Goal: Task Accomplishment & Management: Manage account settings

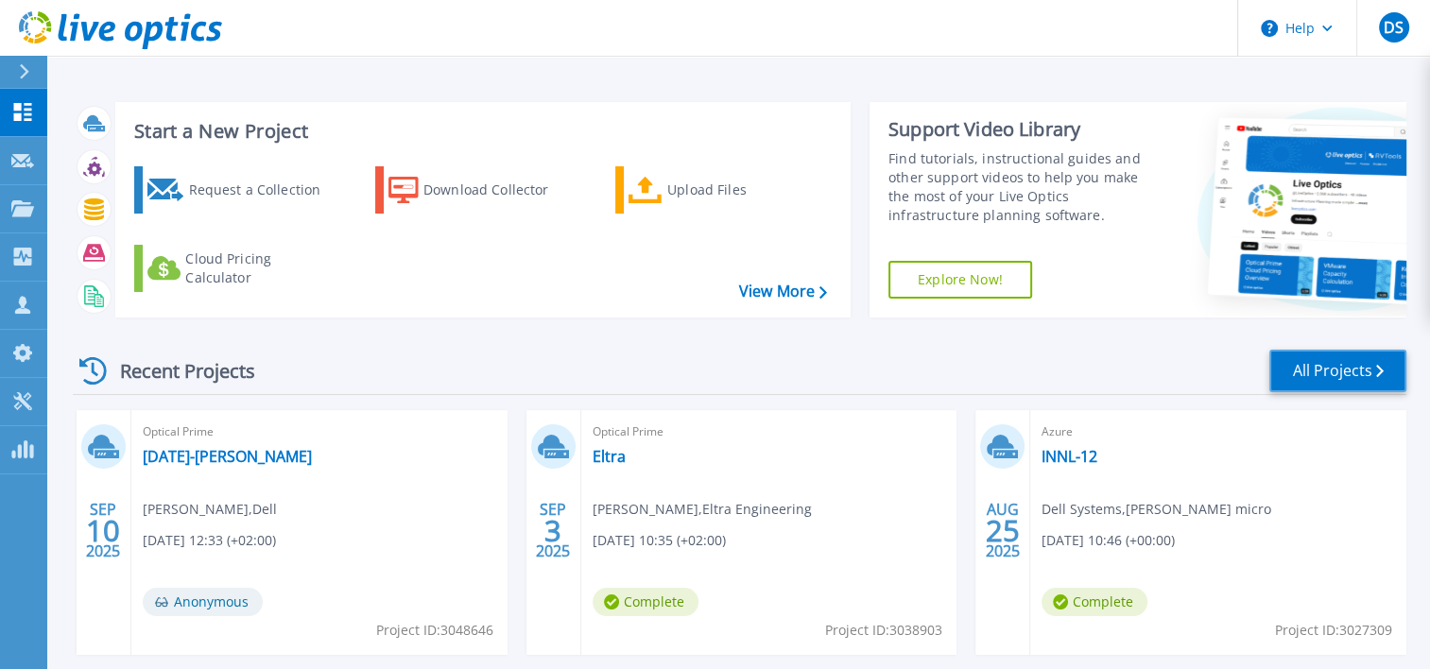
click at [1317, 377] on link "All Projects" at bounding box center [1337, 371] width 137 height 43
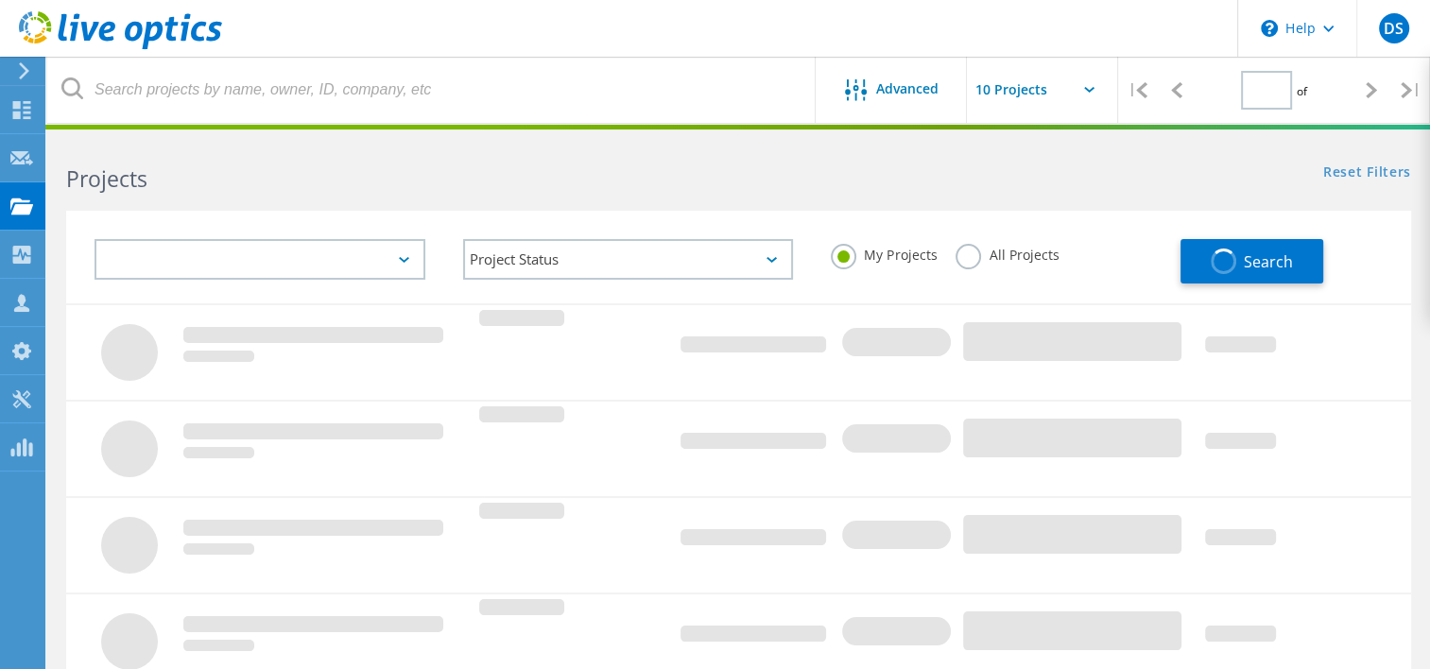
type input "1"
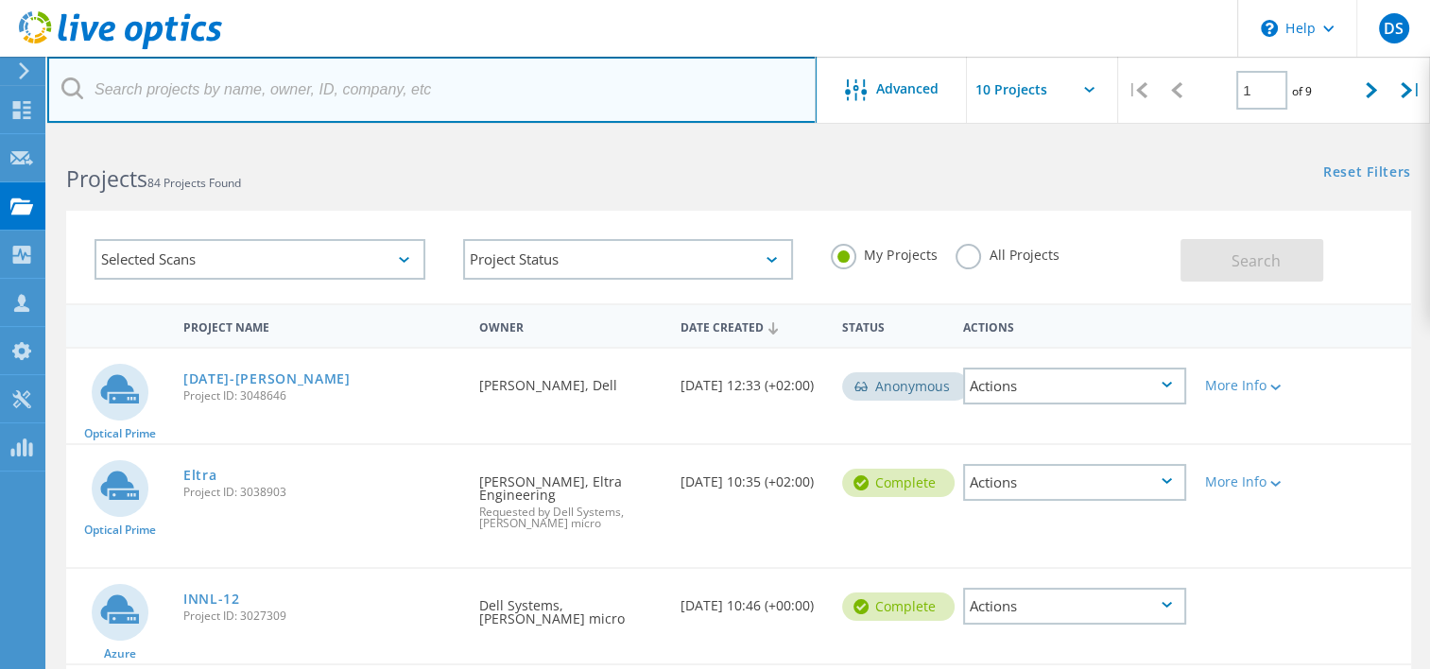
click at [136, 90] on input "text" at bounding box center [431, 90] width 769 height 66
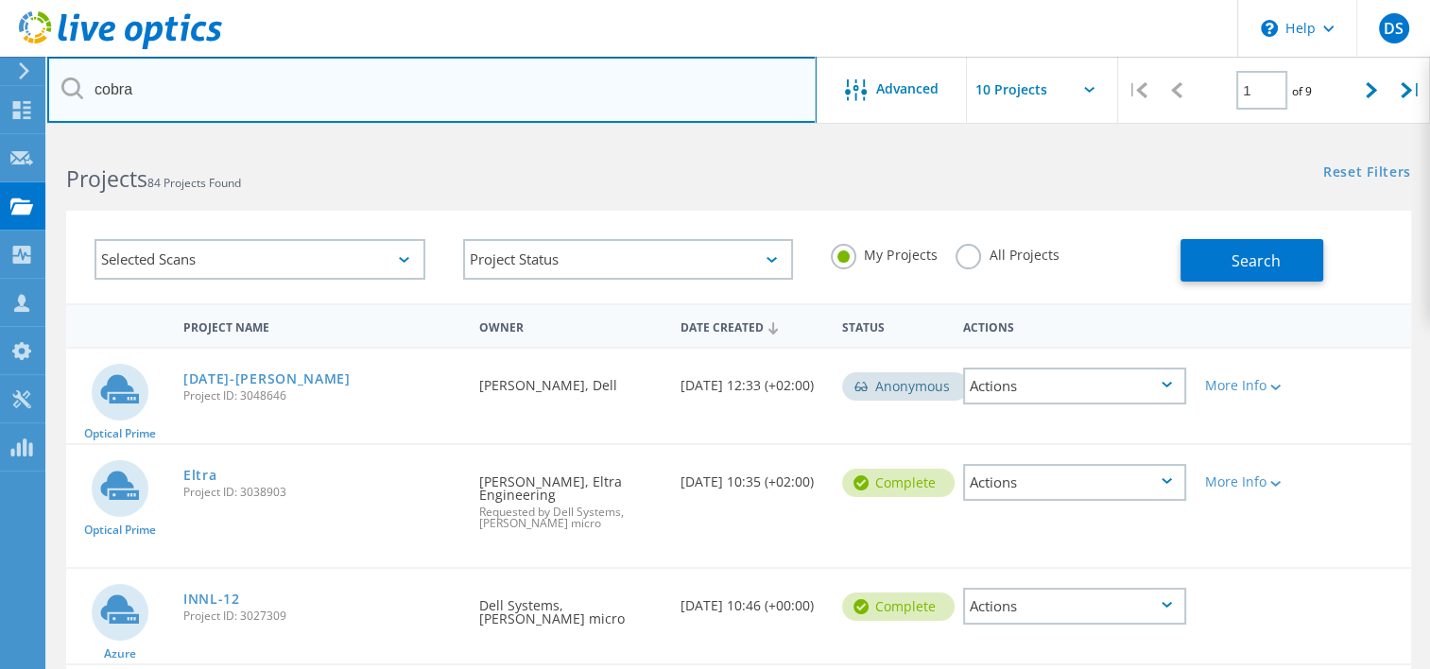
type input "cobra"
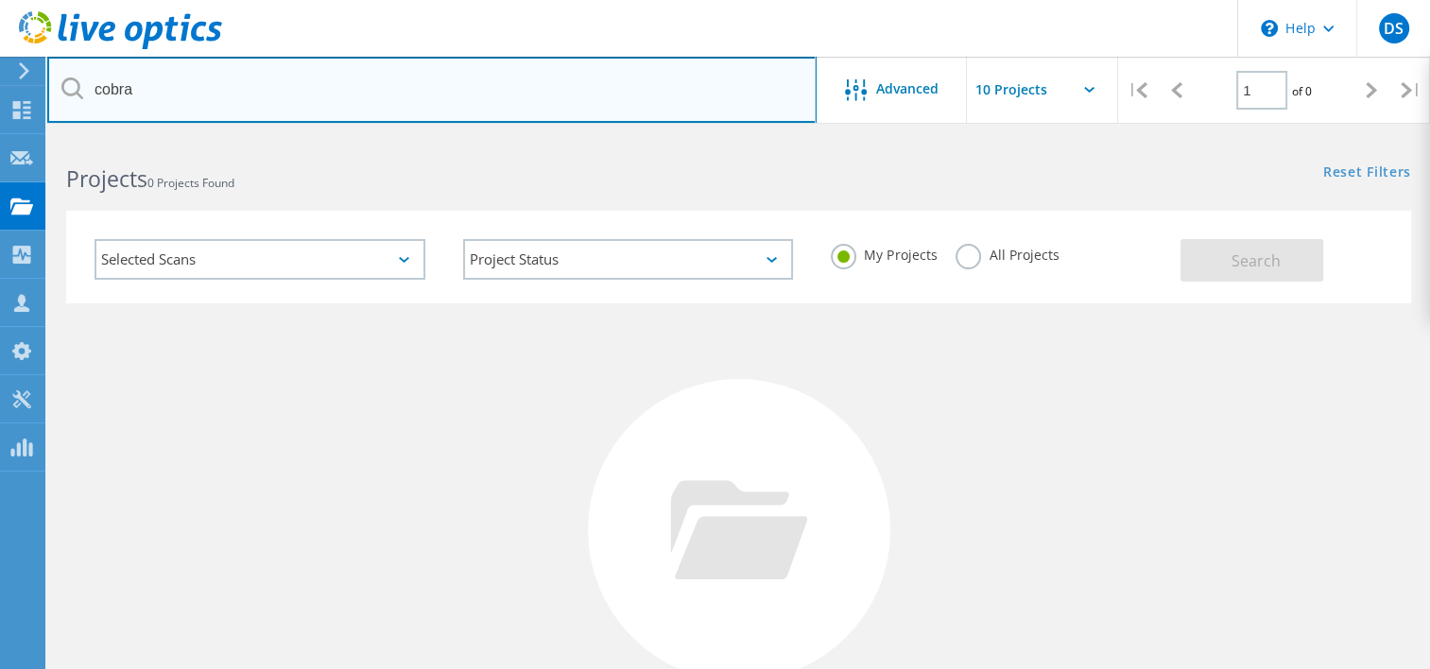
click at [163, 96] on input "cobra" at bounding box center [431, 90] width 769 height 66
drag, startPoint x: 146, startPoint y: 89, endPoint x: 75, endPoint y: 88, distance: 70.9
click at [75, 88] on div "cobra" at bounding box center [431, 90] width 768 height 66
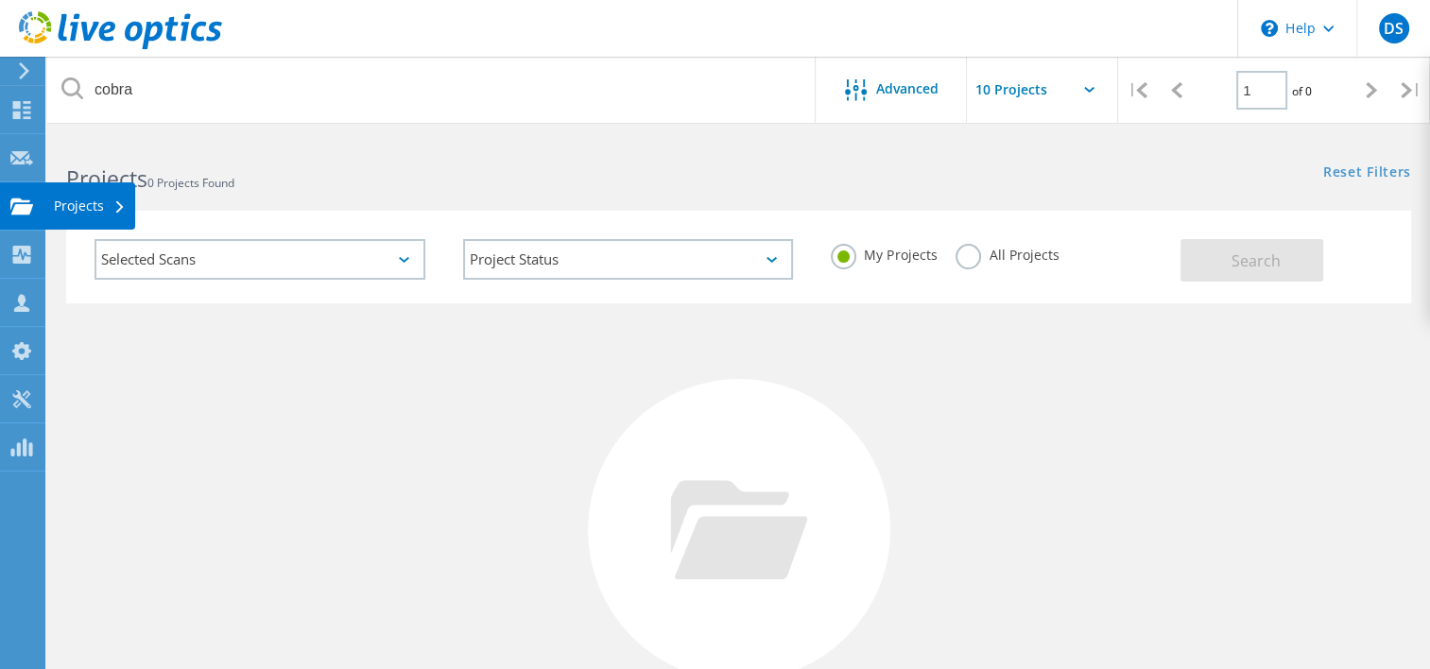
click at [25, 204] on use at bounding box center [21, 205] width 23 height 16
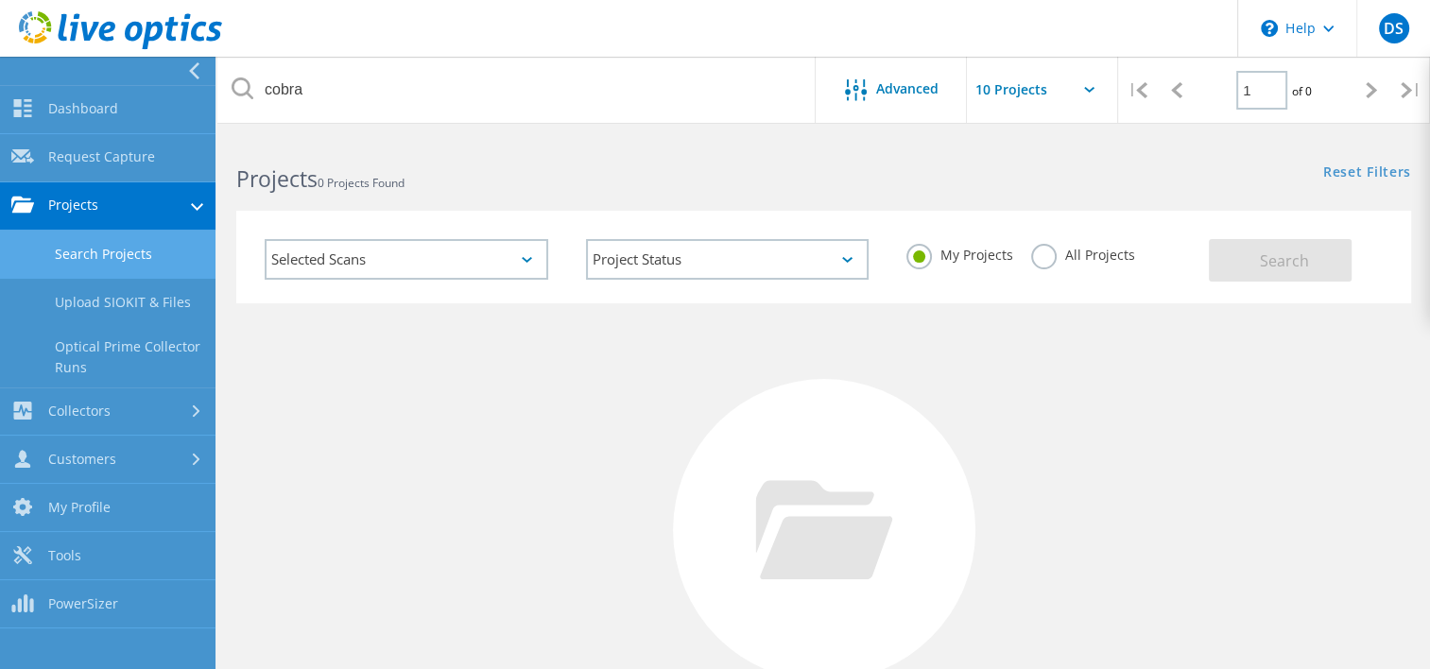
click at [73, 197] on link "Projects" at bounding box center [107, 206] width 215 height 48
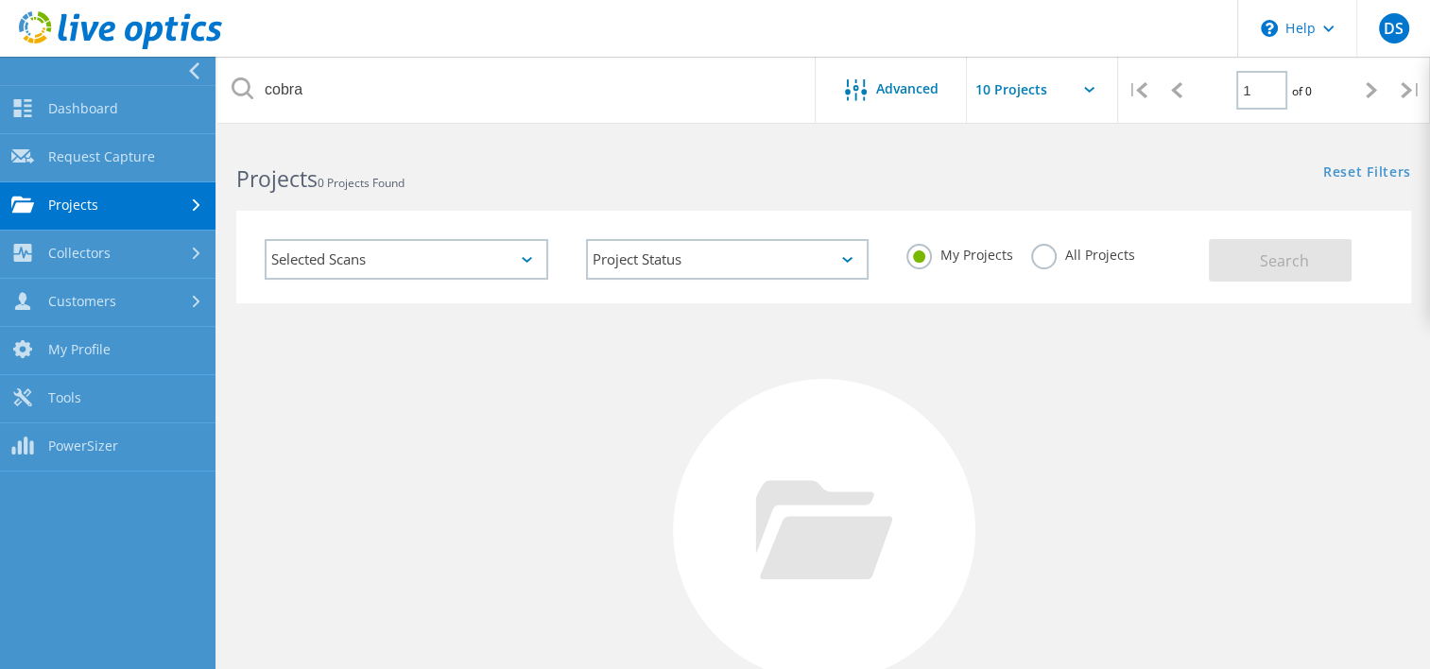
click at [59, 194] on link "Projects" at bounding box center [107, 206] width 215 height 48
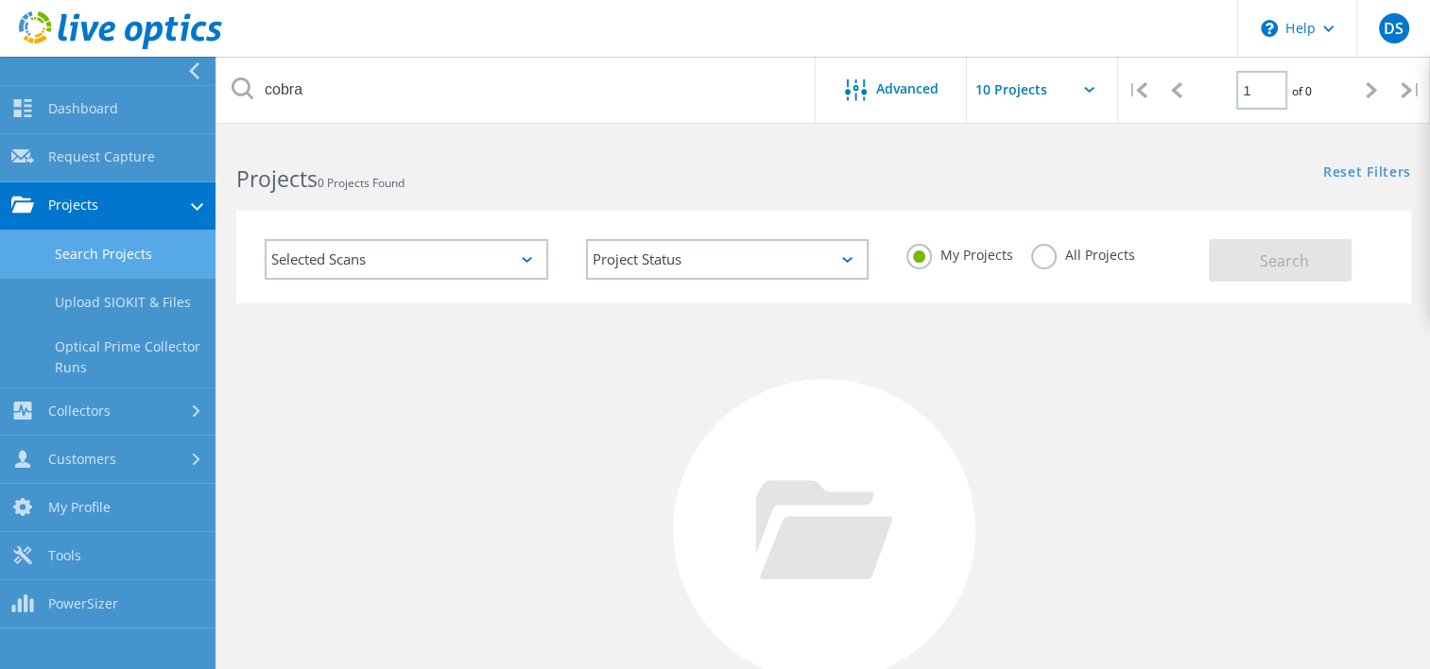
click at [98, 249] on link "Search Projects" at bounding box center [107, 255] width 215 height 48
click at [98, 253] on link "Search Projects" at bounding box center [107, 255] width 215 height 48
click at [62, 208] on link "Projects" at bounding box center [107, 206] width 215 height 48
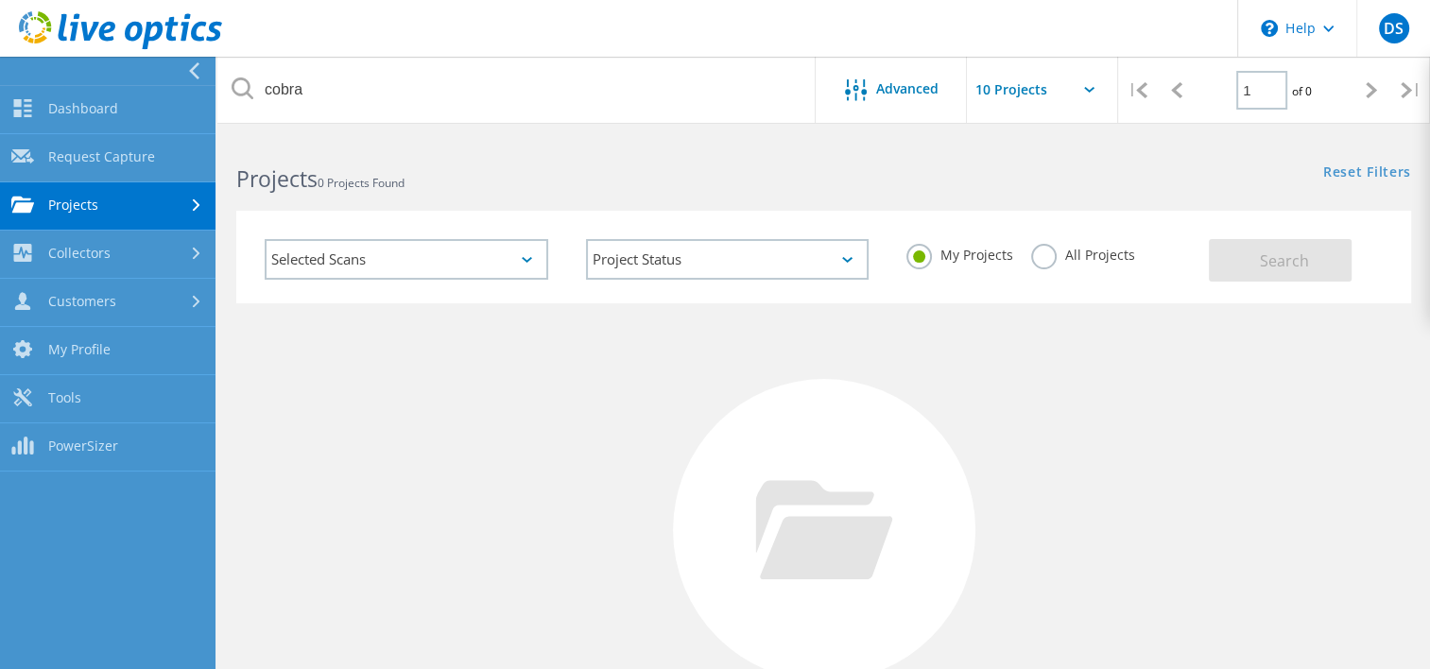
click at [62, 208] on link "Projects" at bounding box center [107, 206] width 215 height 48
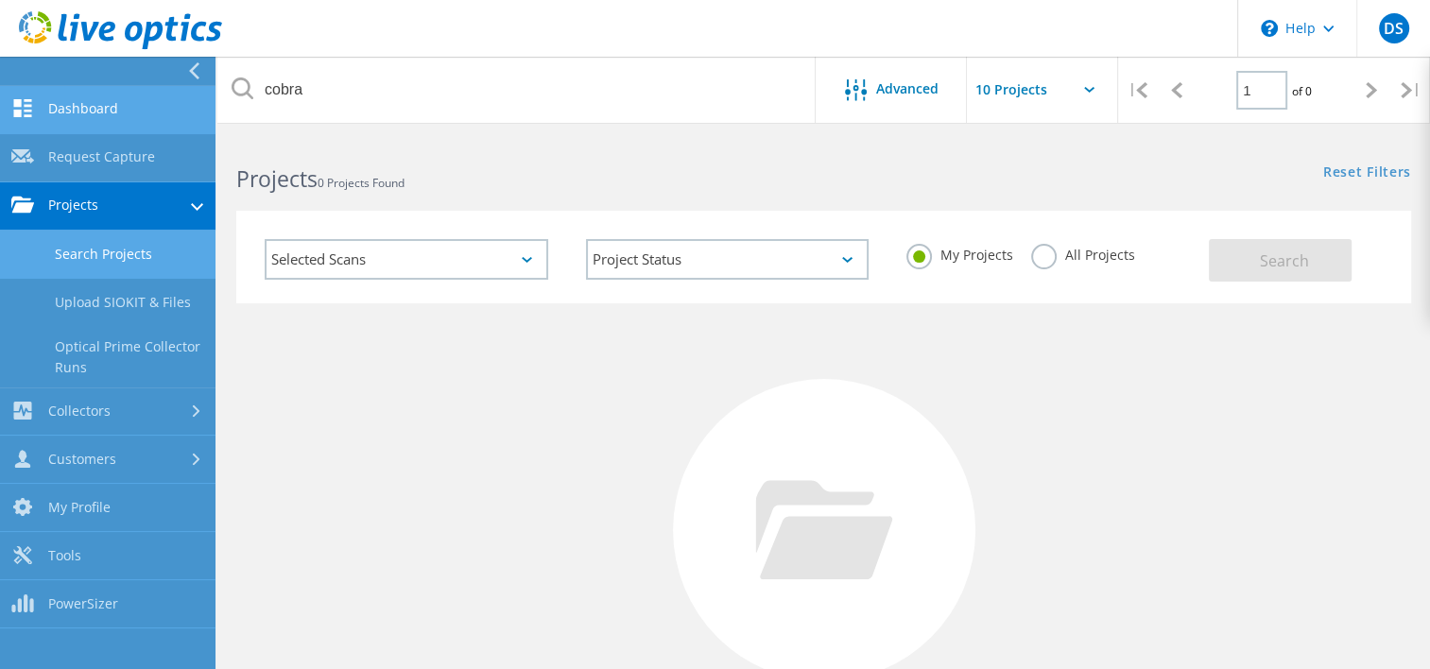
drag, startPoint x: 62, startPoint y: 208, endPoint x: 35, endPoint y: 103, distance: 108.4
click at [35, 103] on link "Dashboard" at bounding box center [107, 110] width 215 height 48
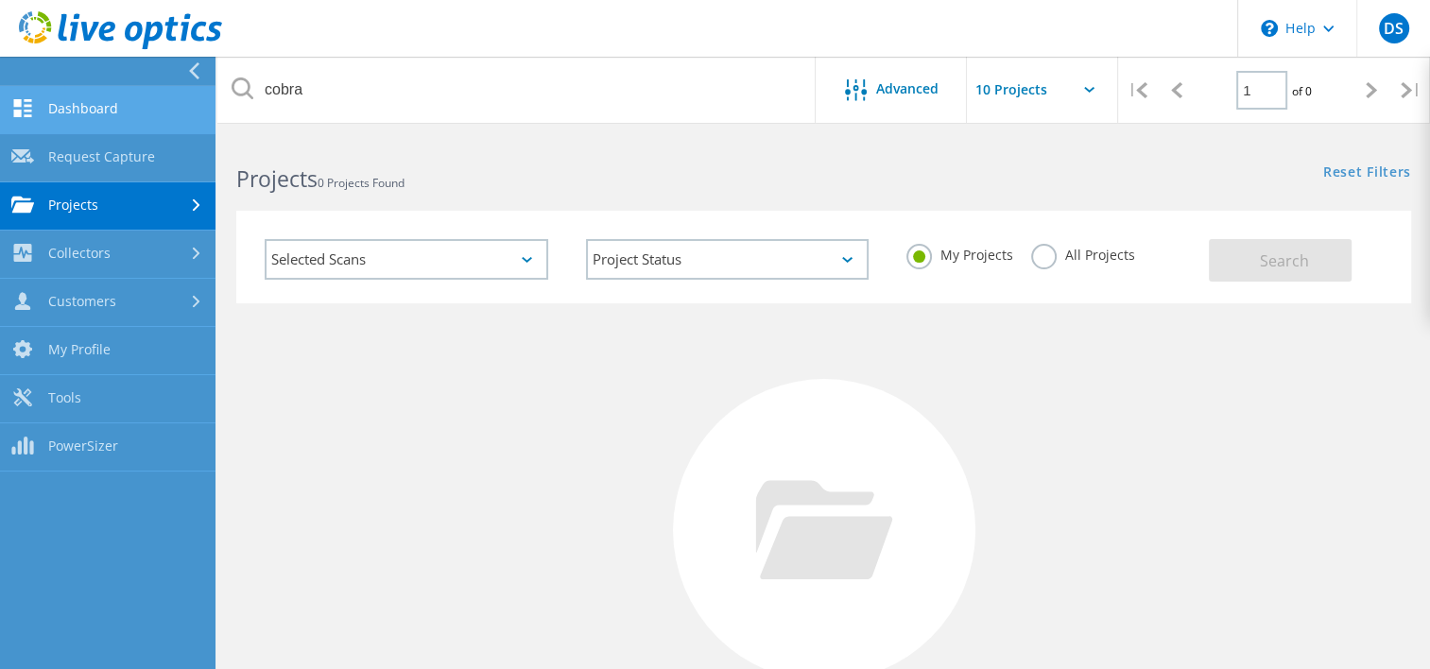
click at [55, 111] on link "Dashboard" at bounding box center [107, 110] width 215 height 48
drag, startPoint x: 55, startPoint y: 111, endPoint x: 63, endPoint y: 205, distance: 94.9
click at [63, 205] on link "Projects" at bounding box center [107, 206] width 215 height 48
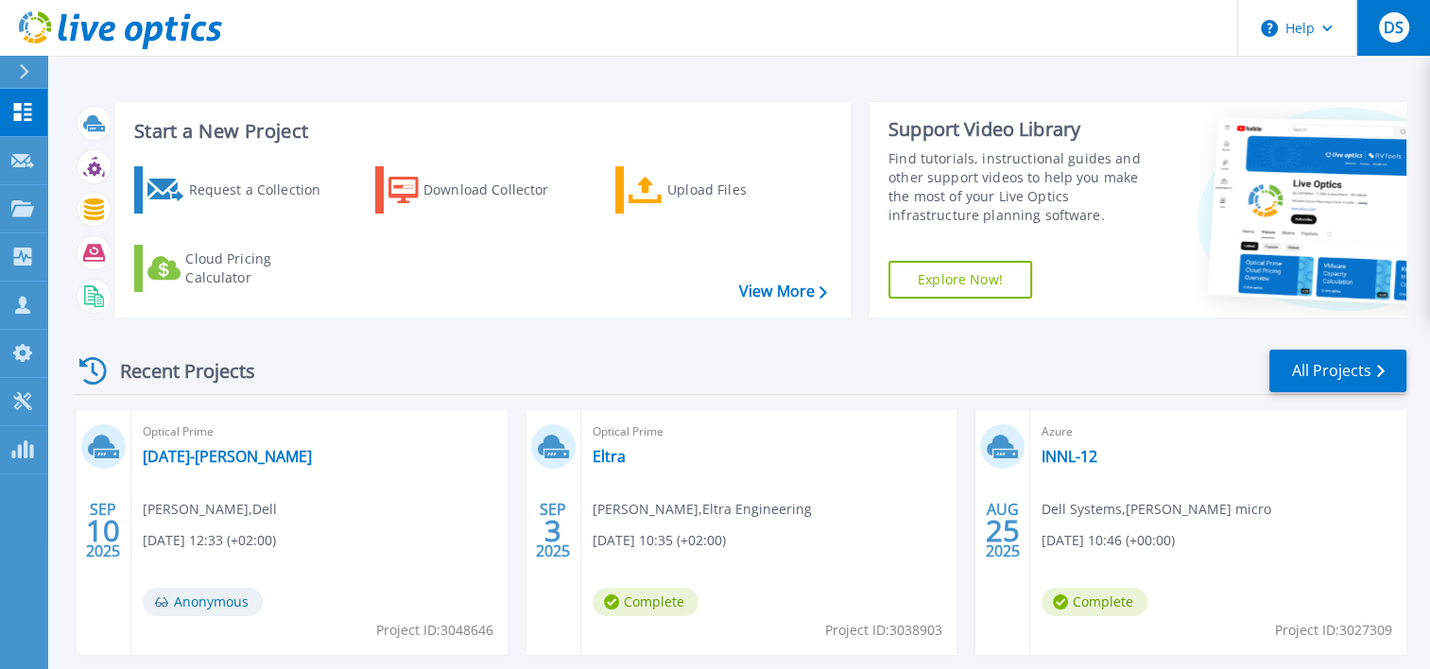
click at [1381, 35] on div "DS" at bounding box center [1394, 27] width 30 height 30
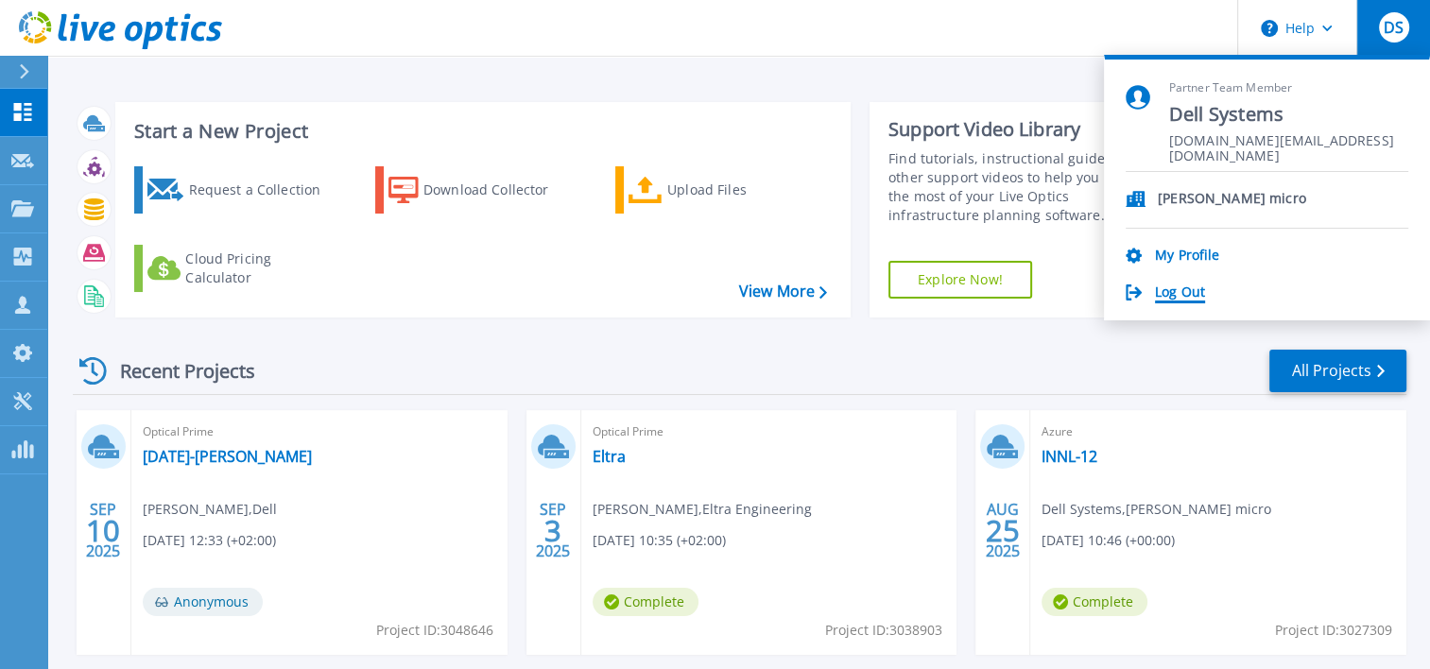
click at [1175, 292] on link "Log Out" at bounding box center [1180, 293] width 50 height 18
